Goal: Entertainment & Leisure: Consume media (video, audio)

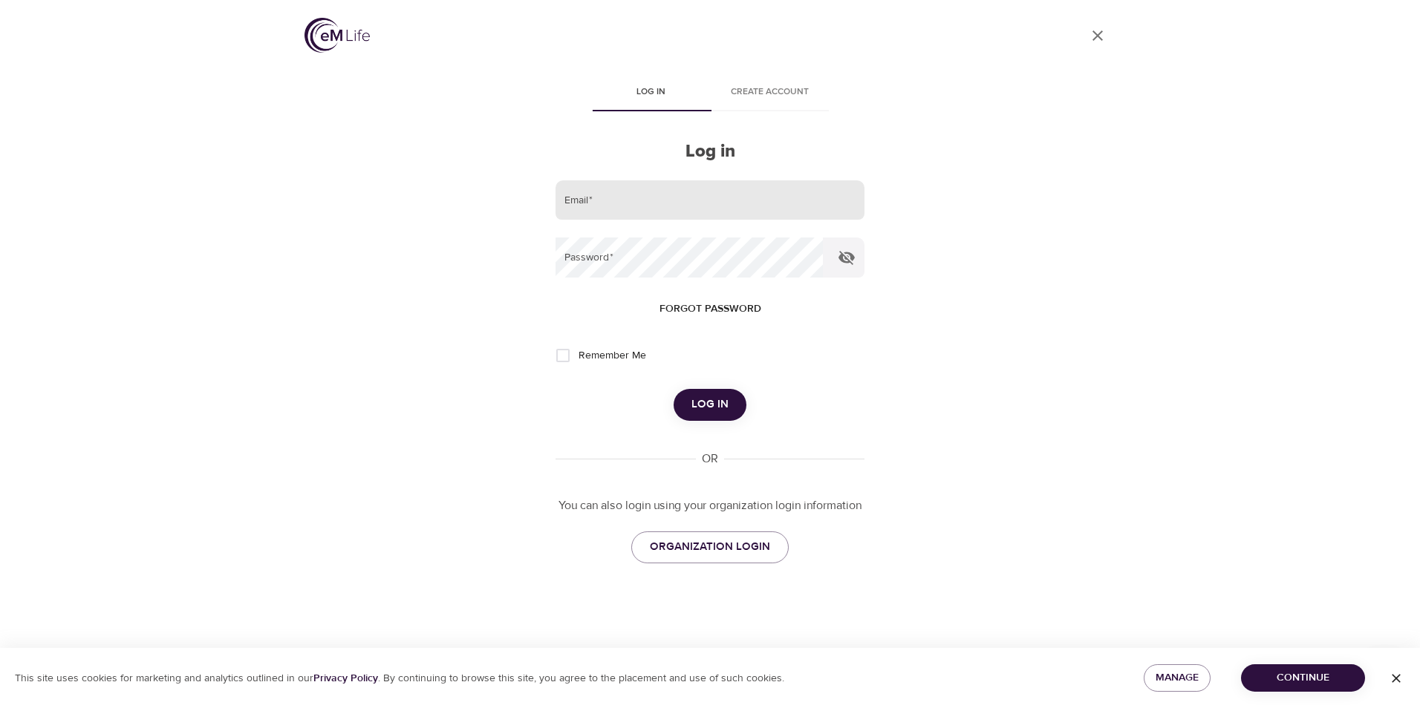
click at [607, 196] on input "email" at bounding box center [709, 200] width 309 height 40
type input "[EMAIL_ADDRESS][DOMAIN_NAME]"
click at [674, 389] on button "Log in" at bounding box center [710, 404] width 73 height 31
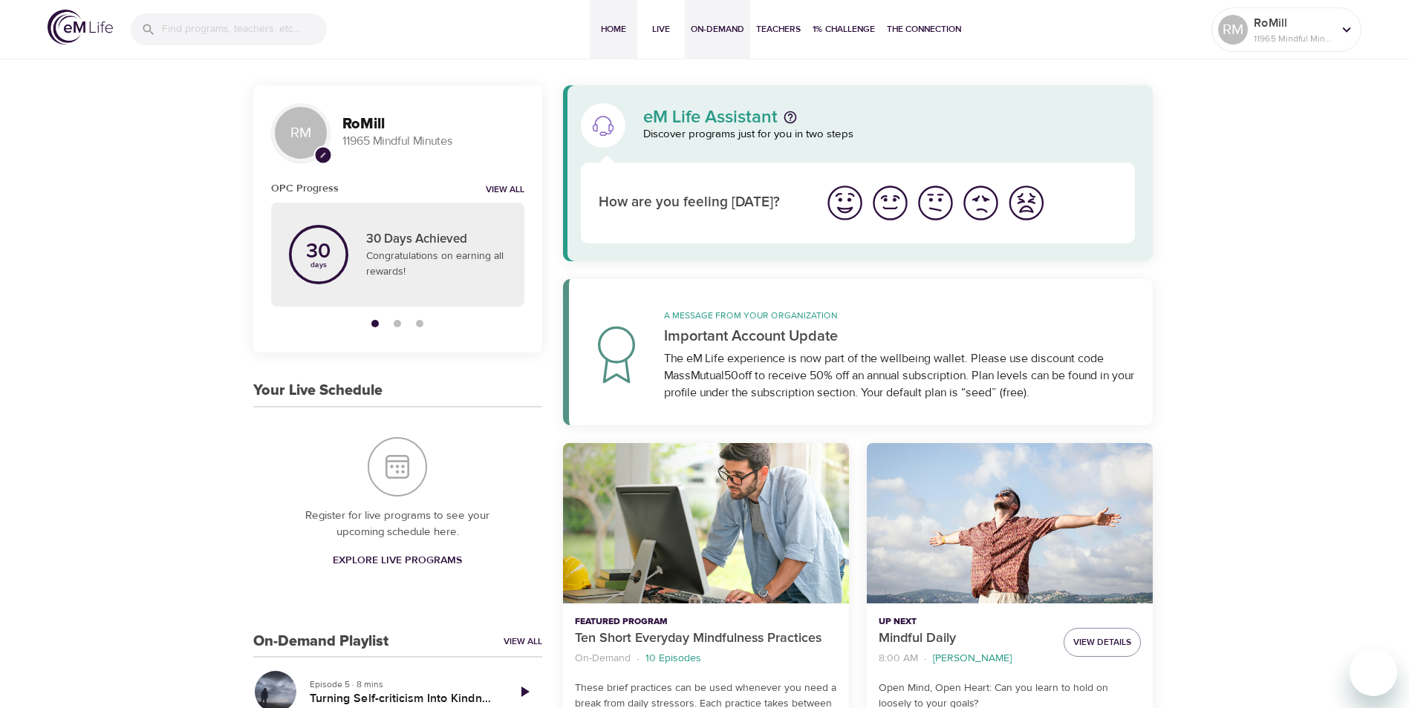
click at [717, 28] on span "On-Demand" at bounding box center [717, 30] width 53 height 16
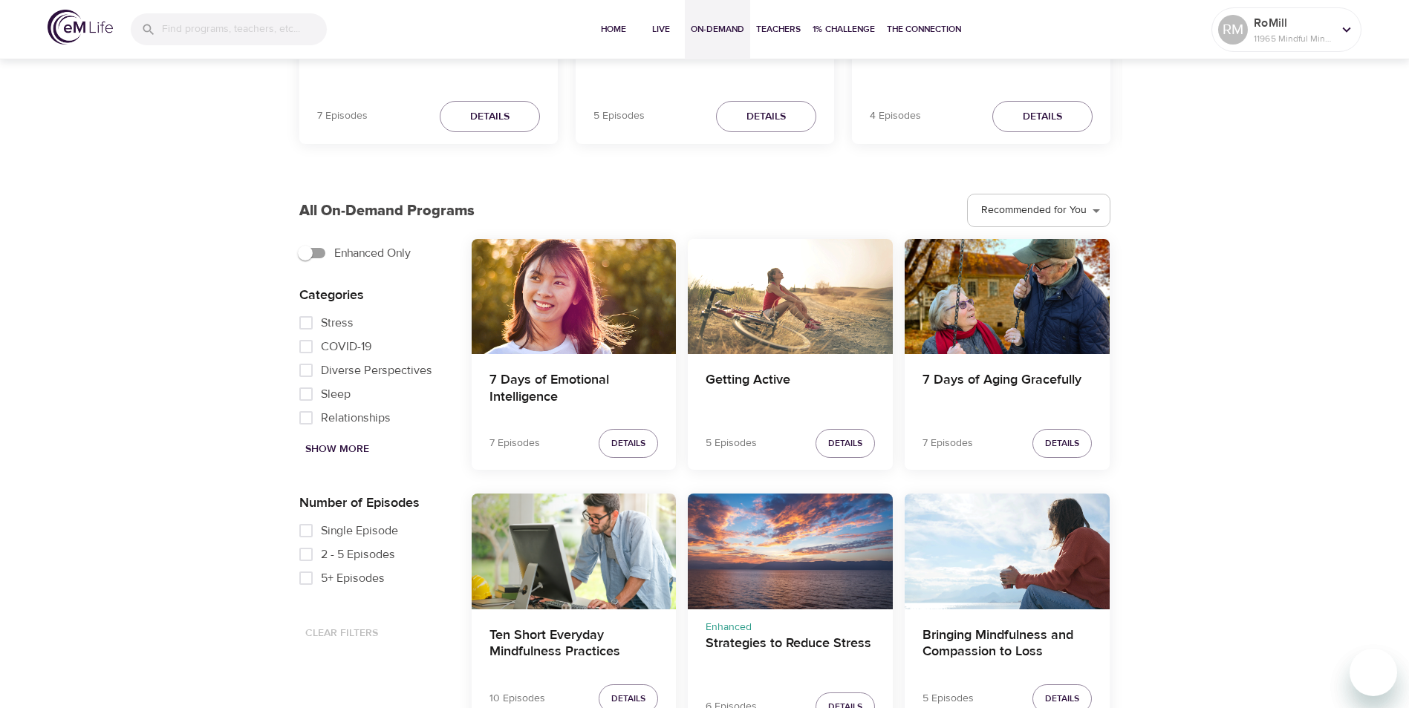
scroll to position [520, 0]
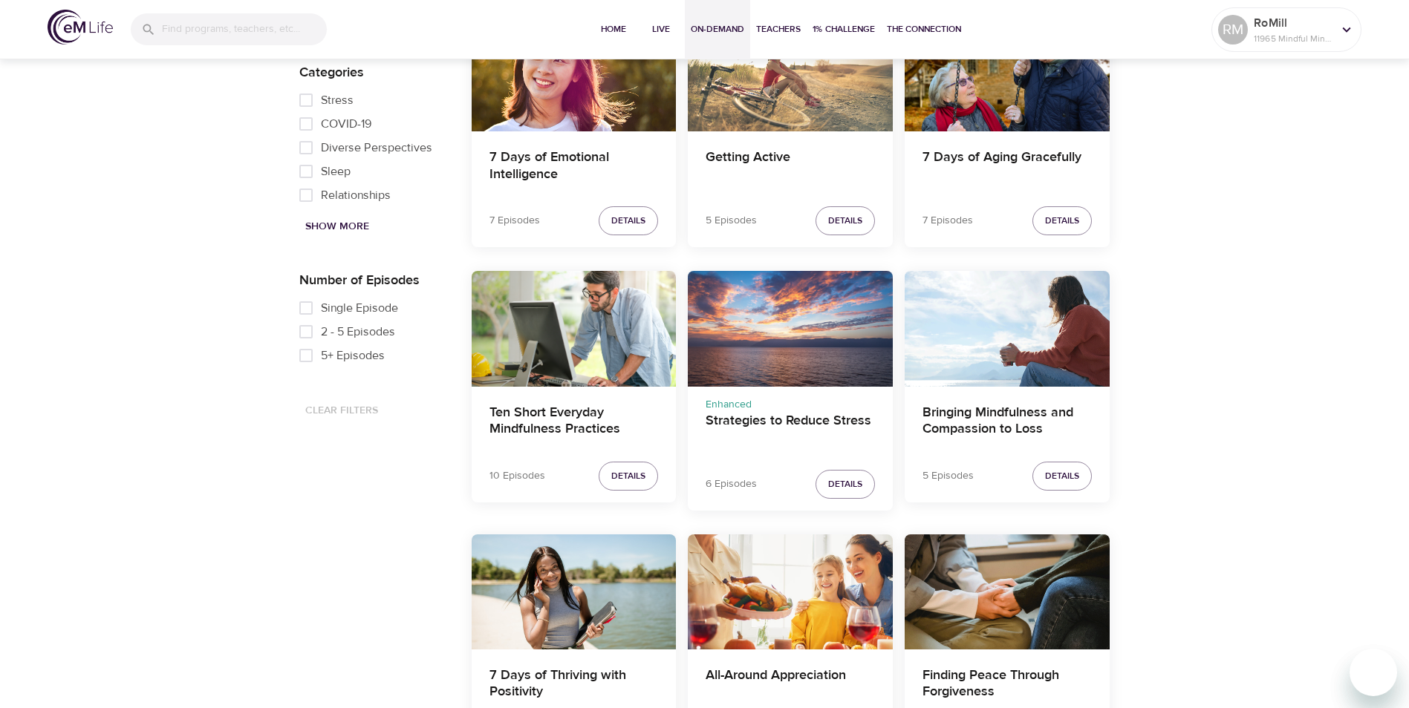
click at [304, 358] on input "5+ Episodes" at bounding box center [306, 356] width 30 height 24
checkbox input "true"
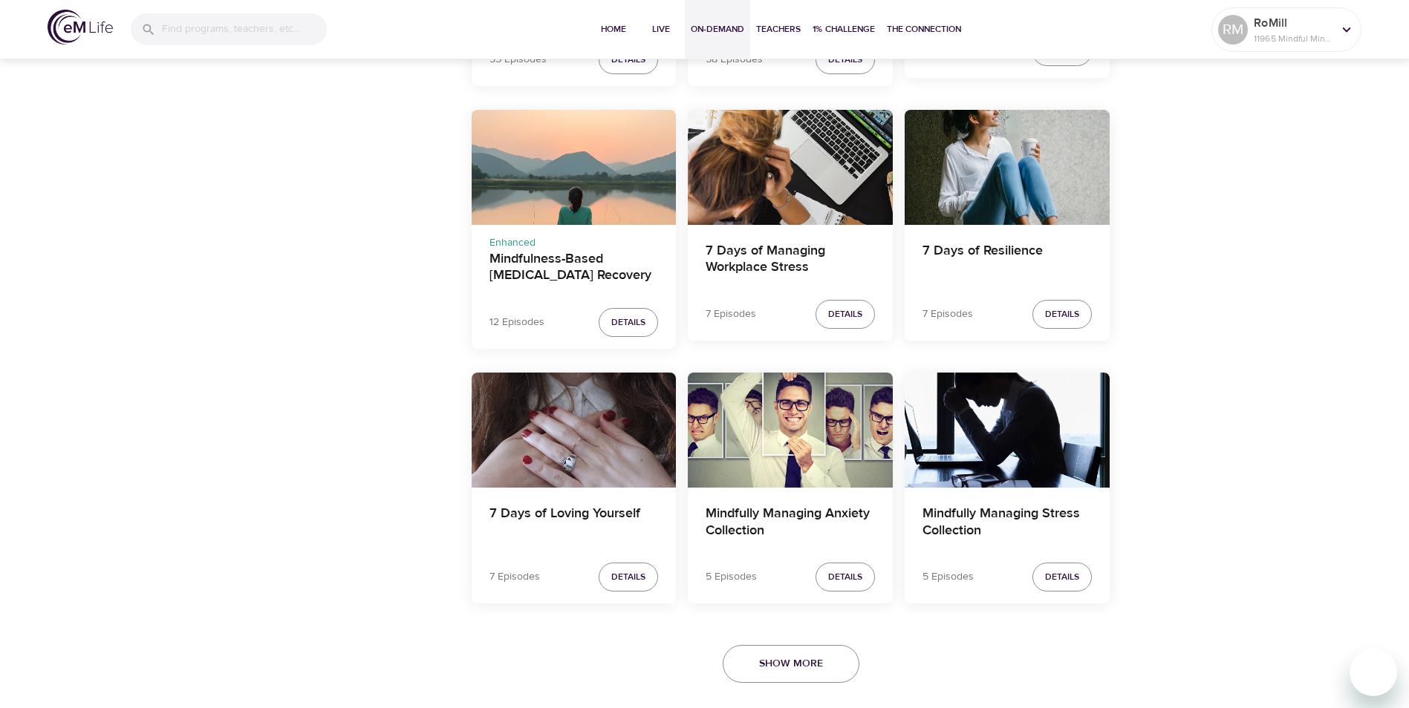
scroll to position [2506, 0]
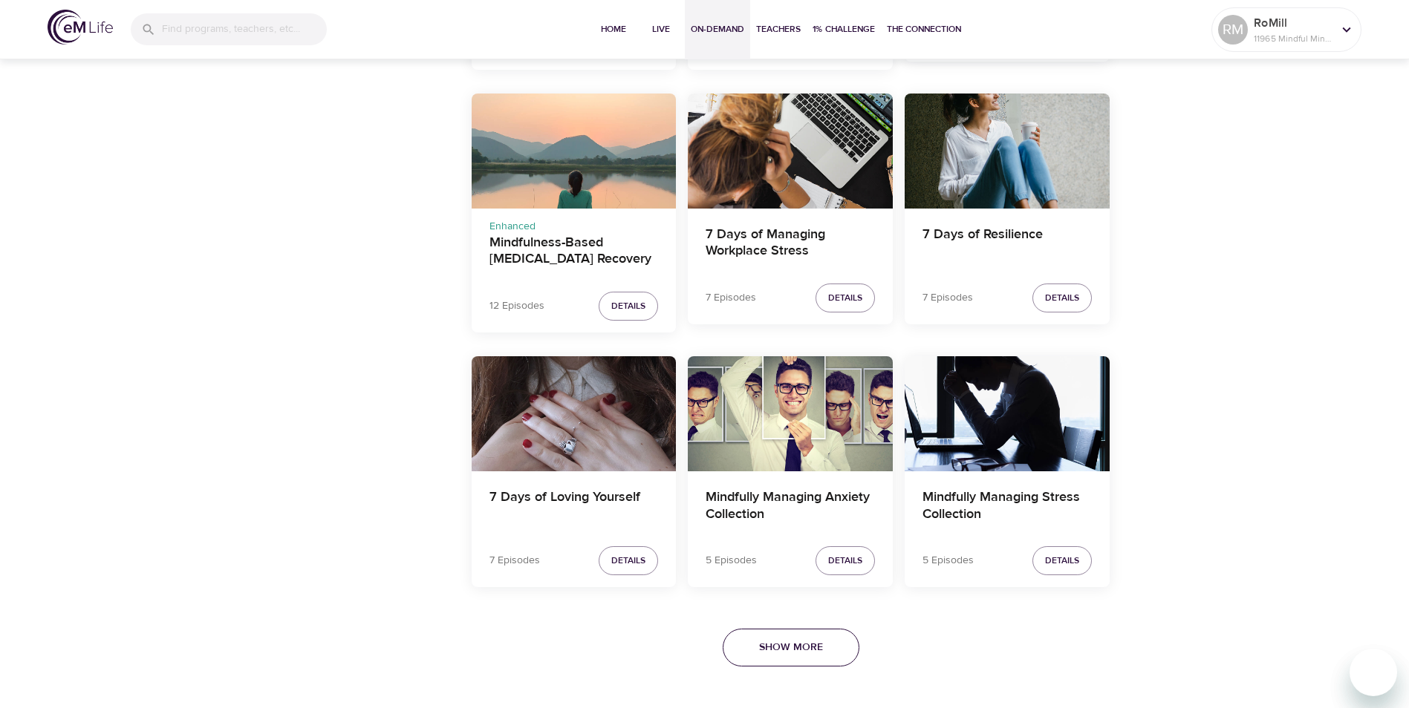
click at [766, 653] on span "Show More" at bounding box center [791, 648] width 64 height 19
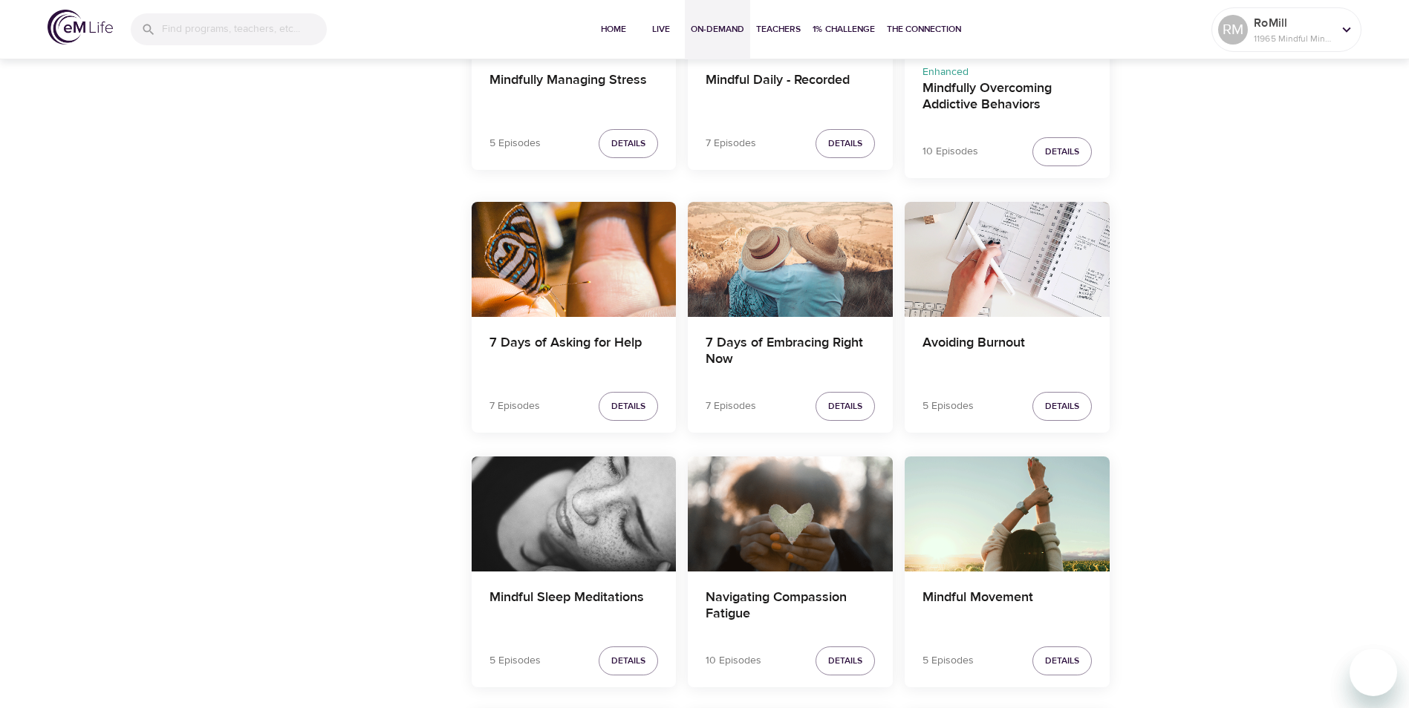
scroll to position [3100, 0]
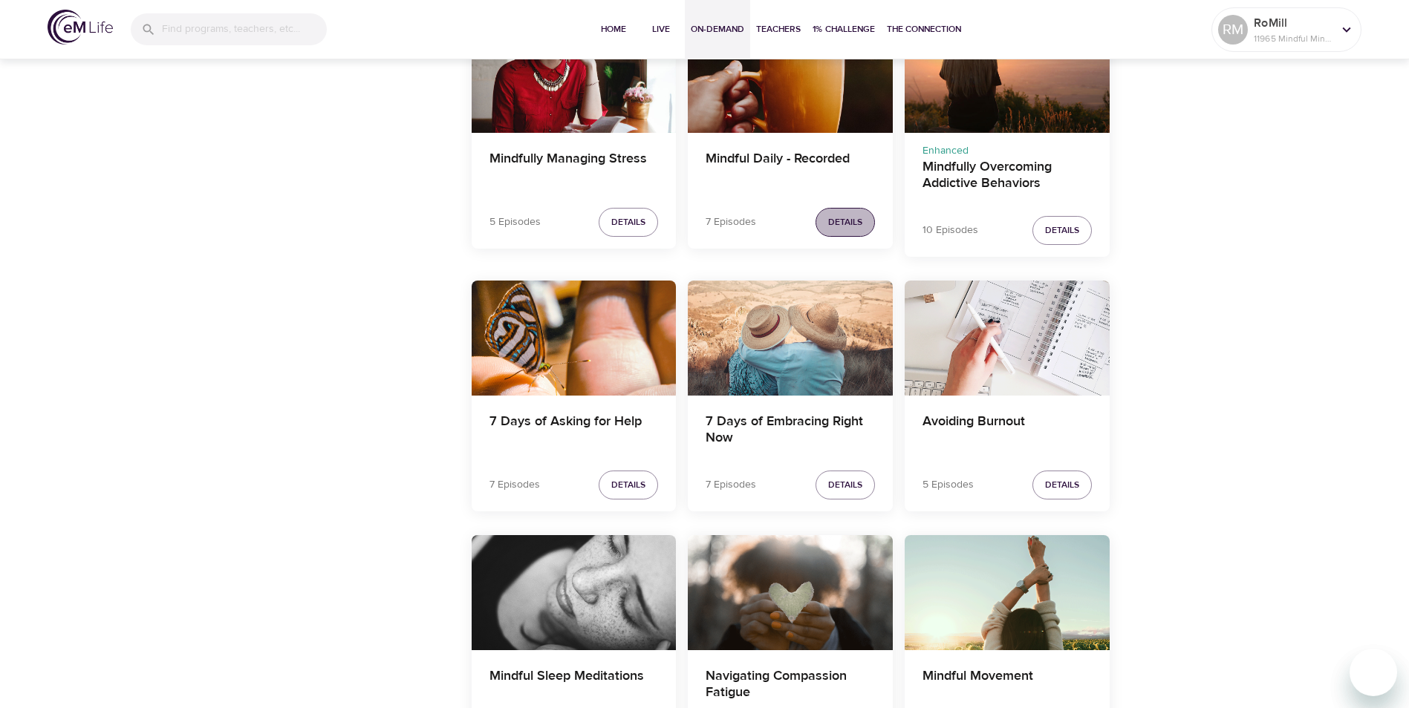
click at [838, 224] on span "Details" at bounding box center [845, 223] width 34 height 16
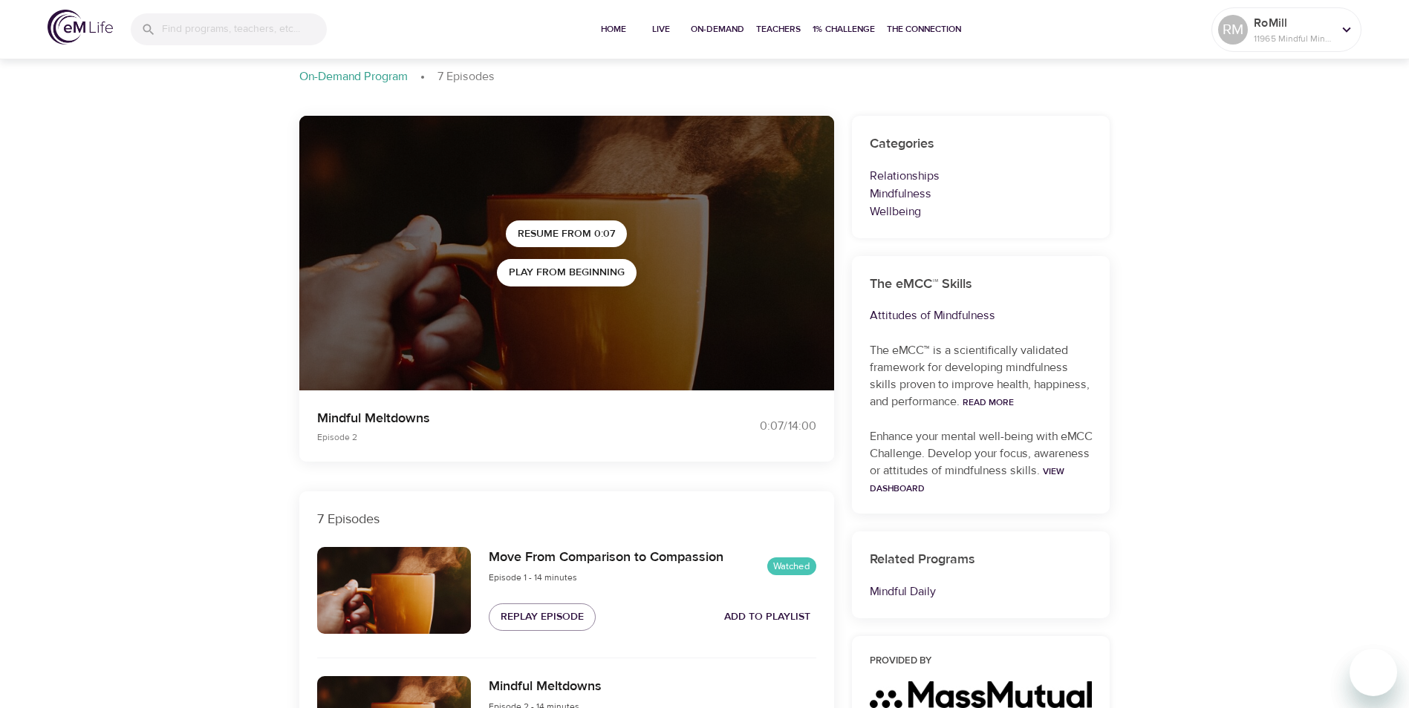
scroll to position [223, 0]
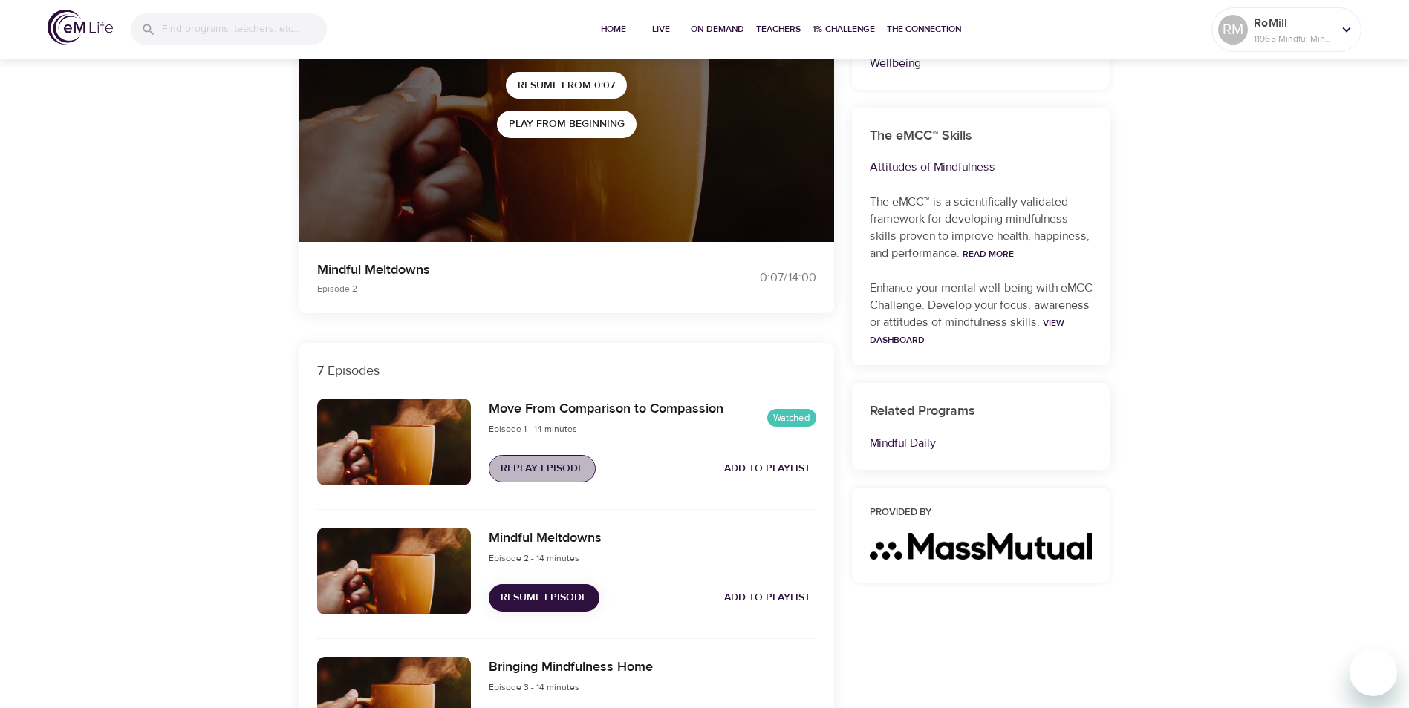
click at [536, 471] on span "Replay Episode" at bounding box center [542, 469] width 83 height 19
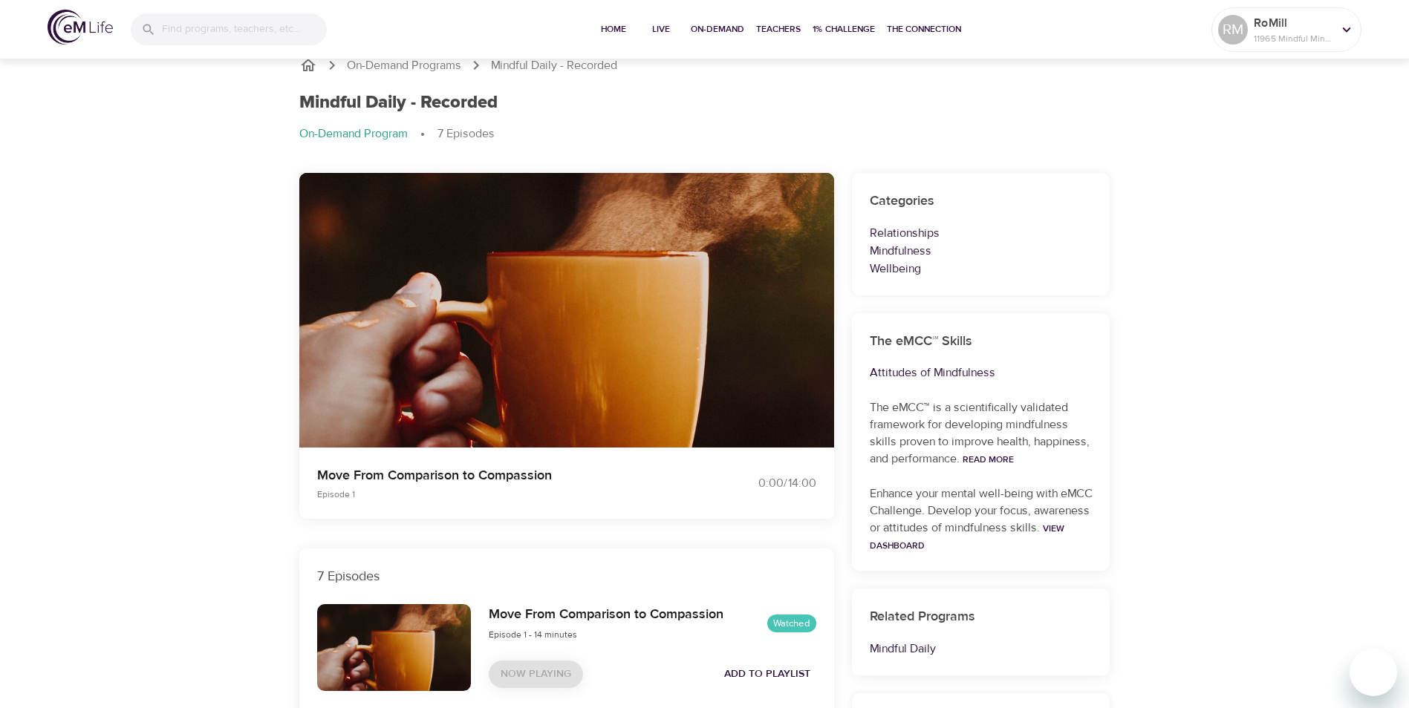
scroll to position [0, 0]
